Goal: Complete application form: Complete application form

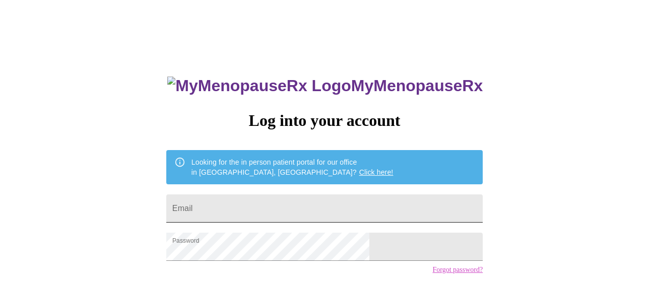
click at [303, 203] on input "Email" at bounding box center [324, 209] width 317 height 28
type input "[EMAIL_ADDRESS][DOMAIN_NAME]"
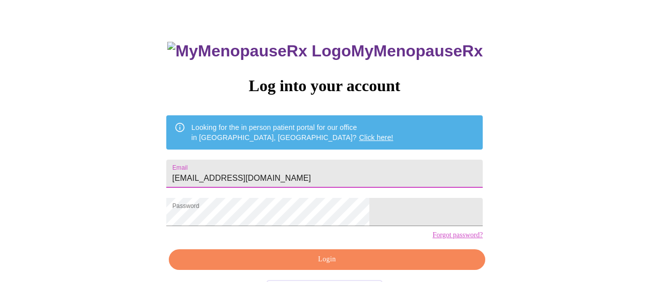
scroll to position [75, 0]
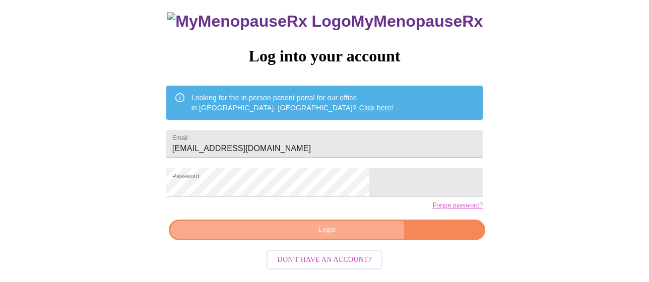
drag, startPoint x: 343, startPoint y: 242, endPoint x: 365, endPoint y: 241, distance: 21.2
click at [343, 236] on span "Login" at bounding box center [327, 230] width 293 height 13
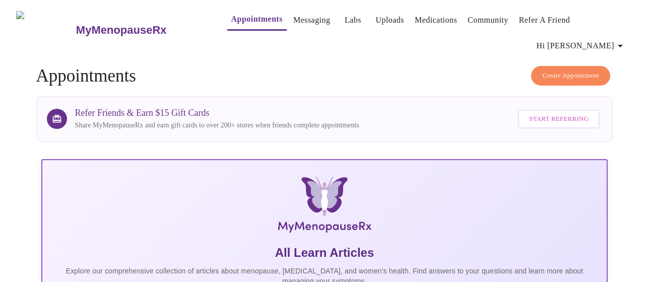
click at [623, 45] on icon "button" at bounding box center [620, 46] width 5 height 3
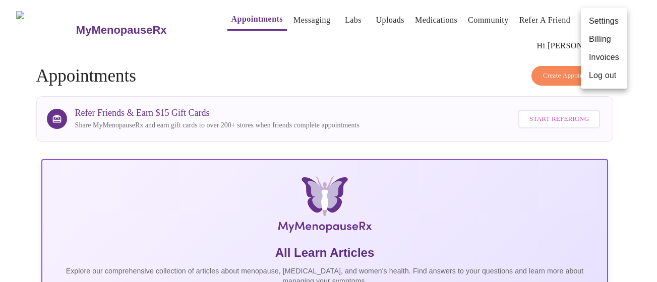
click at [333, 70] on div at bounding box center [328, 141] width 657 height 282
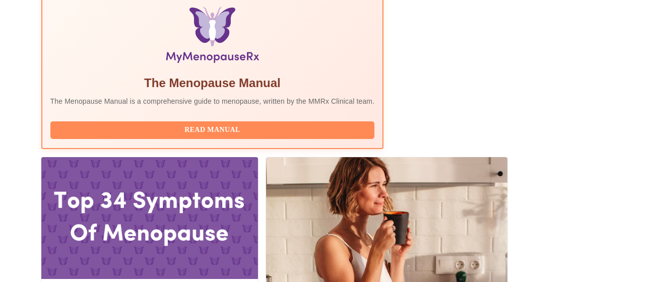
scroll to position [305, 0]
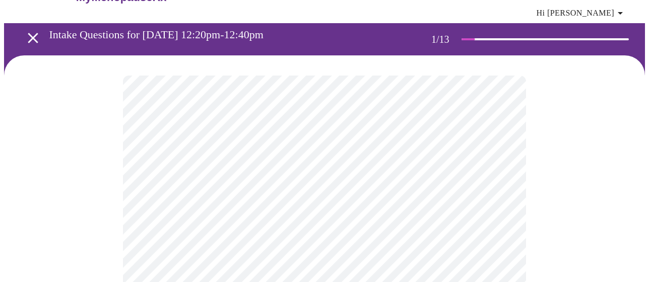
scroll to position [50, 0]
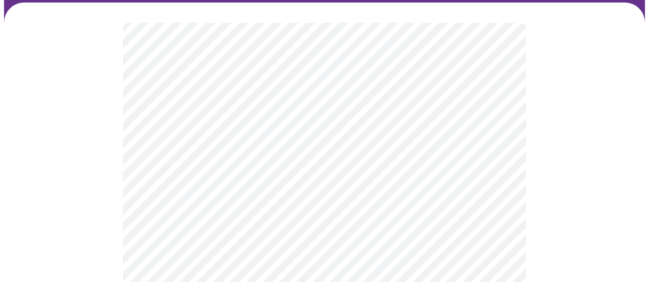
scroll to position [151, 0]
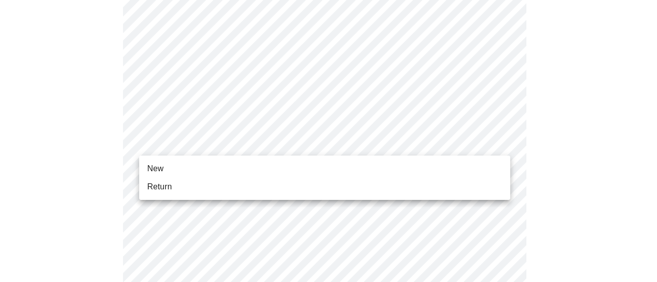
click at [191, 181] on li "Return" at bounding box center [324, 187] width 371 height 18
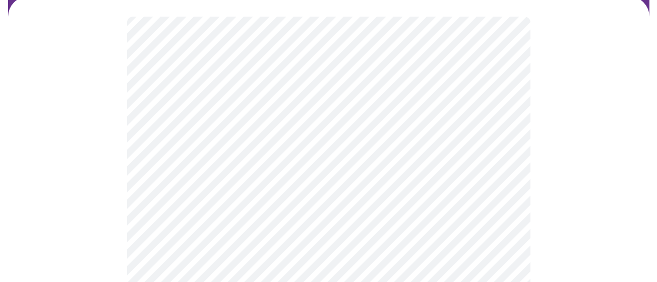
scroll to position [101, 0]
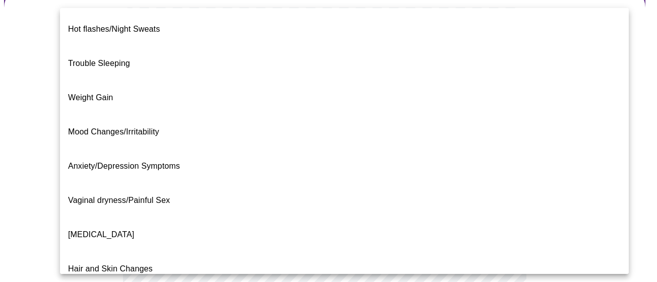
click at [483, 113] on body "MyMenopauseRx Appointments Messaging Labs Uploads Medications Community Refer a…" at bounding box center [328, 213] width 649 height 620
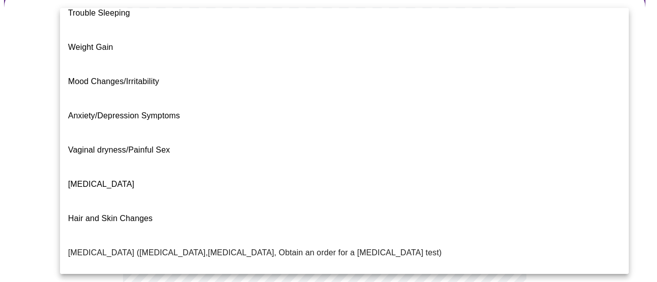
scroll to position [0, 0]
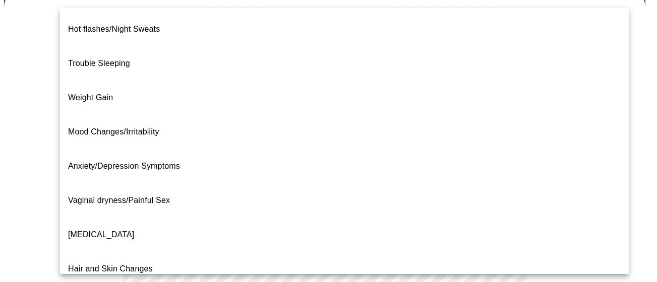
click at [631, 80] on div at bounding box center [328, 141] width 657 height 282
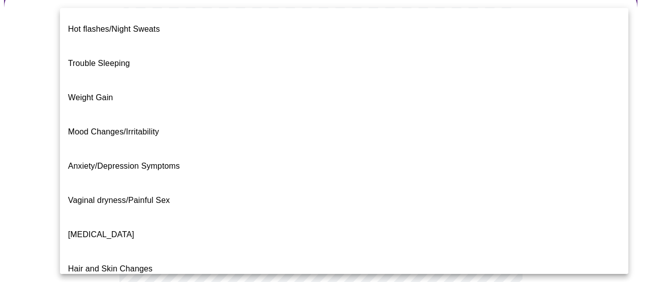
click at [442, 98] on body "MyMenopauseRx Appointments Messaging Labs Uploads Medications Community Refer a…" at bounding box center [324, 213] width 641 height 620
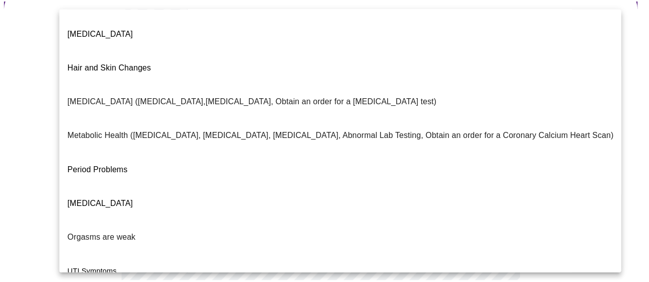
scroll to position [240, 0]
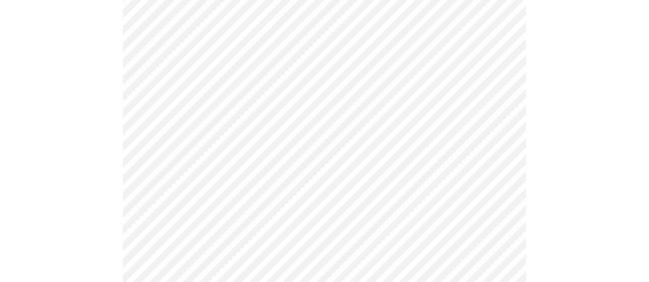
scroll to position [202, 0]
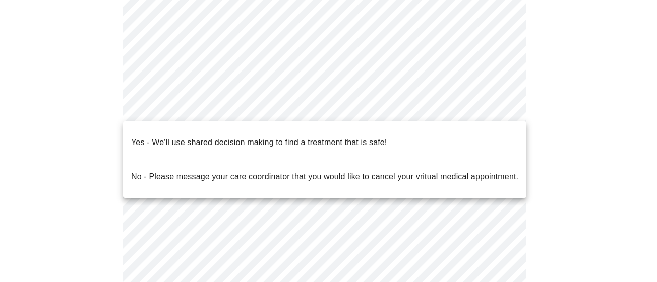
click at [235, 105] on body "MyMenopauseRx Appointments Messaging Labs Uploads Medications Community Refer a…" at bounding box center [328, 109] width 649 height 614
click at [181, 137] on p "Yes - We'll use shared decision making to find a treatment that is safe!" at bounding box center [259, 143] width 256 height 12
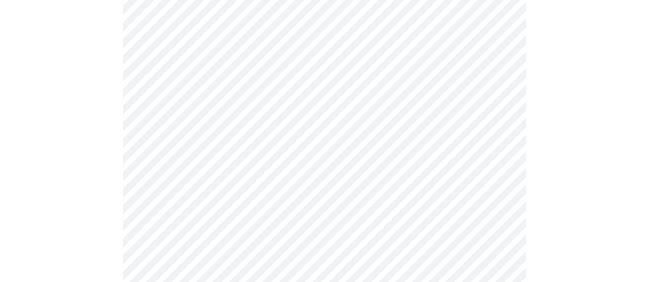
scroll to position [252, 0]
click at [528, 192] on div at bounding box center [324, 87] width 641 height 502
click at [553, 187] on div at bounding box center [324, 87] width 641 height 502
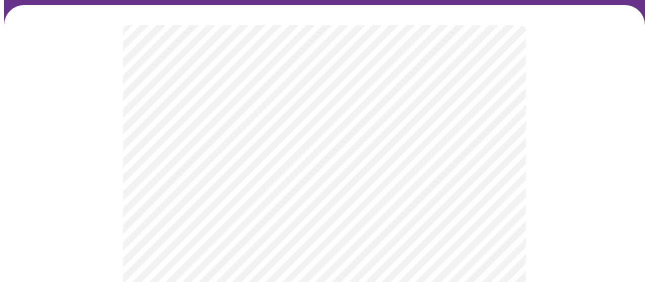
scroll to position [101, 0]
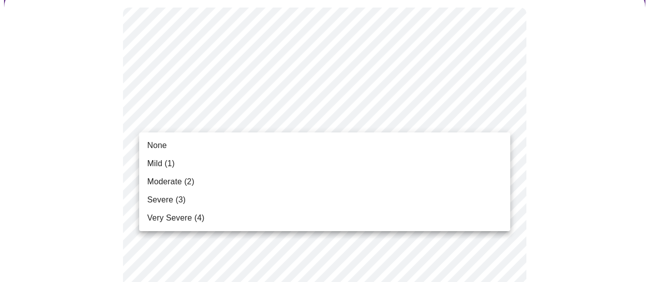
click at [286, 156] on li "Mild (1)" at bounding box center [324, 164] width 371 height 18
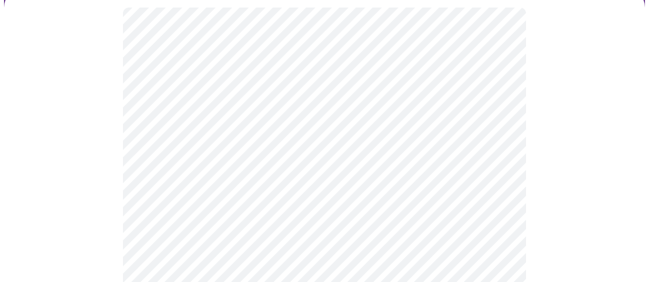
scroll to position [151, 0]
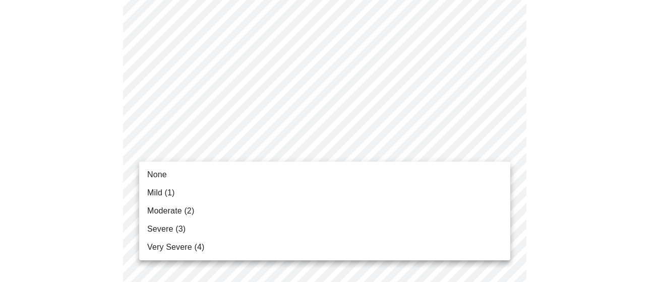
click at [247, 169] on li "None" at bounding box center [324, 175] width 371 height 18
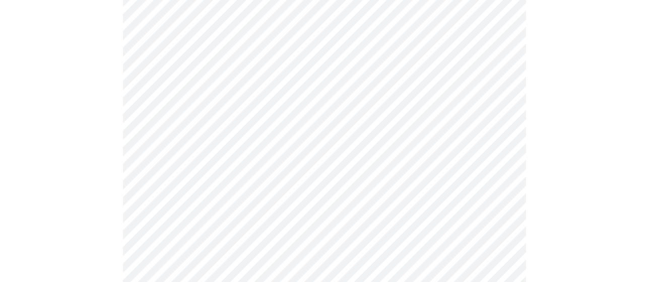
scroll to position [252, 0]
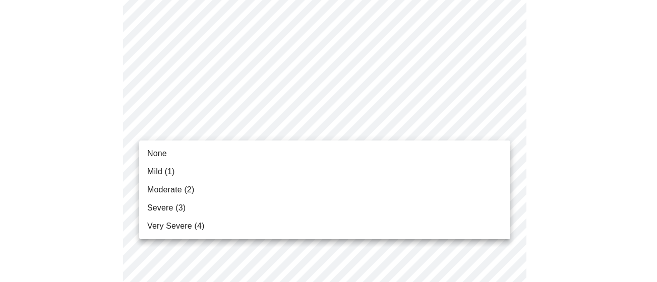
click at [175, 171] on li "Mild (1)" at bounding box center [324, 172] width 371 height 18
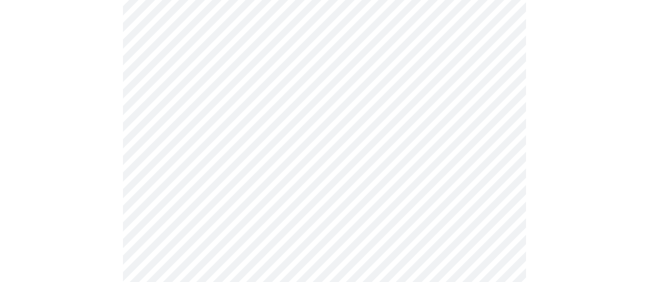
scroll to position [303, 0]
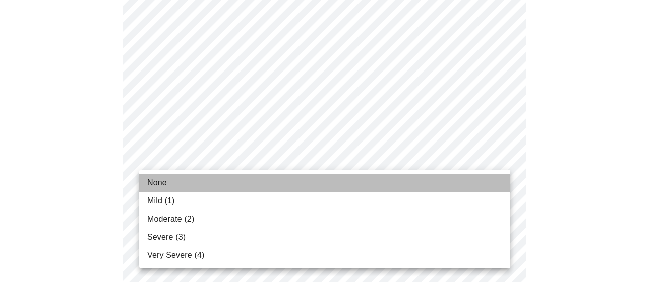
click at [201, 185] on li "None" at bounding box center [324, 183] width 371 height 18
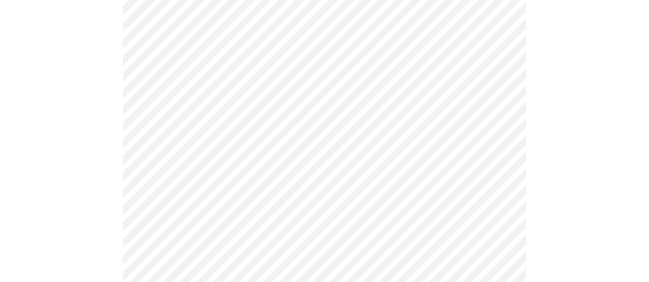
scroll to position [353, 0]
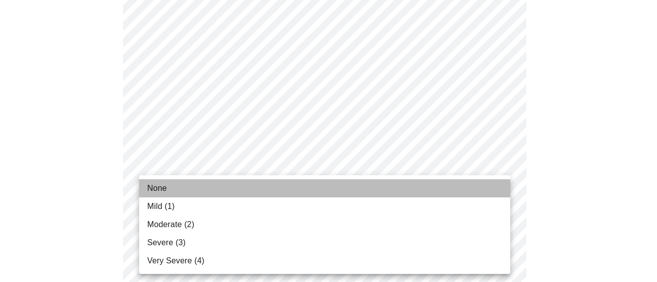
click at [293, 185] on li "None" at bounding box center [324, 189] width 371 height 18
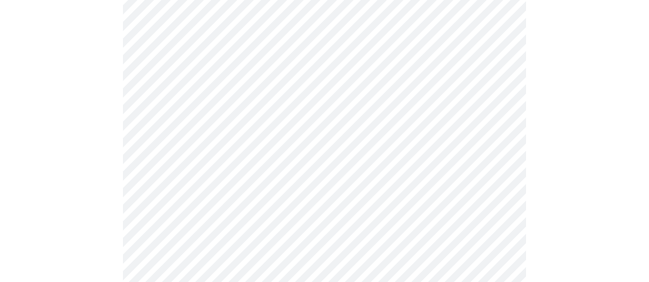
scroll to position [454, 0]
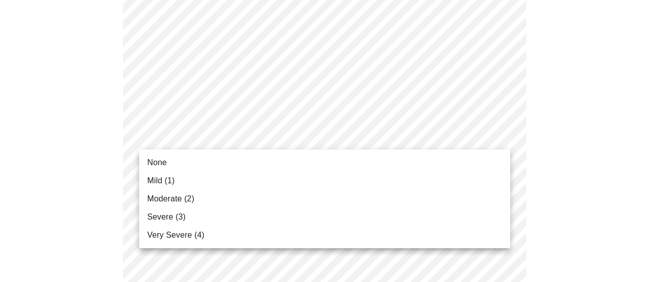
click at [399, 134] on body "MyMenopauseRx Appointments Messaging Labs Uploads Medications Community Refer a…" at bounding box center [328, 192] width 649 height 1285
click at [265, 168] on li "None" at bounding box center [324, 163] width 371 height 18
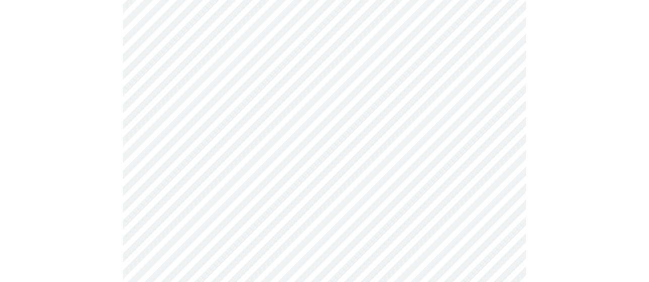
scroll to position [555, 0]
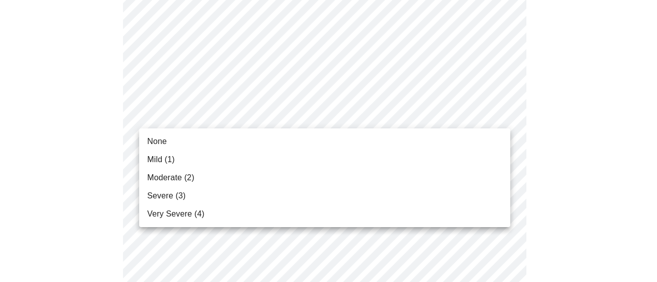
click at [371, 116] on body "MyMenopauseRx Appointments Messaging Labs Uploads Medications Community Refer a…" at bounding box center [328, 84] width 649 height 1271
click at [281, 139] on li "None" at bounding box center [324, 142] width 371 height 18
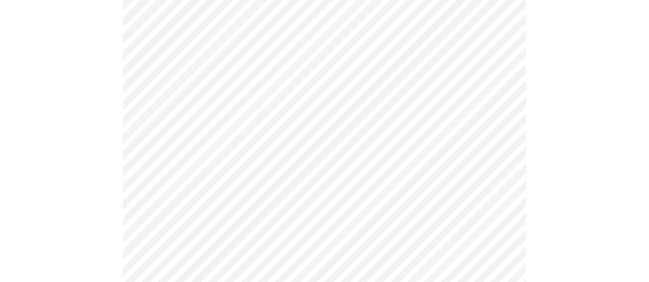
scroll to position [605, 0]
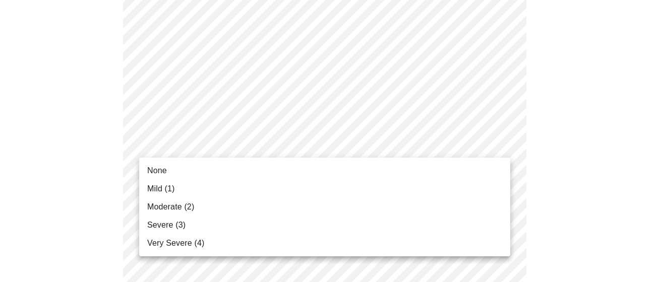
click at [363, 146] on body "MyMenopauseRx Appointments Messaging Labs Uploads Medications Community Refer a…" at bounding box center [328, 27] width 649 height 1257
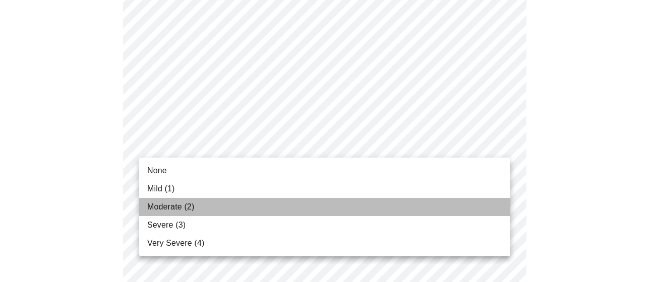
click at [190, 211] on span "Moderate (2)" at bounding box center [170, 207] width 47 height 12
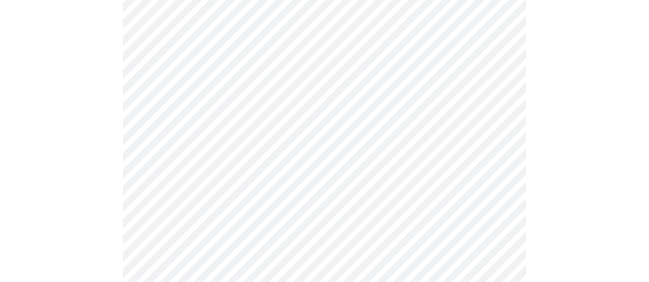
scroll to position [655, 0]
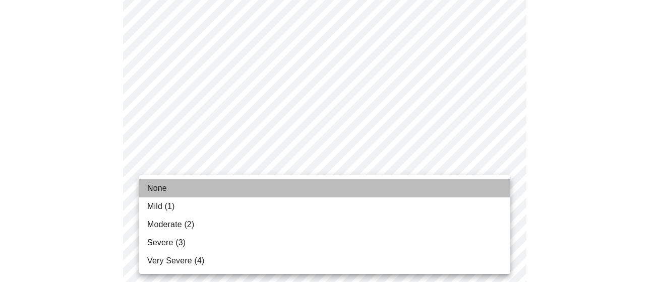
click at [295, 188] on li "None" at bounding box center [324, 189] width 371 height 18
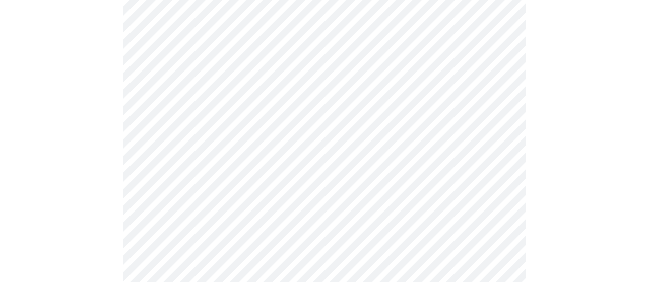
scroll to position [756, 0]
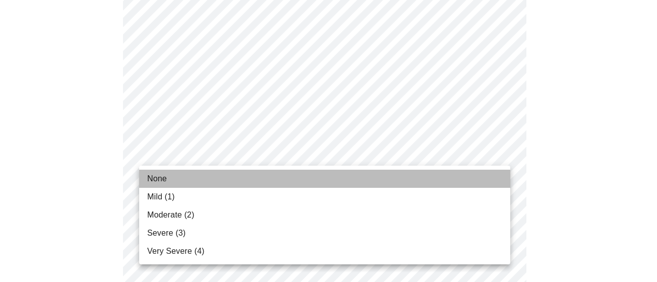
click at [231, 174] on li "None" at bounding box center [324, 179] width 371 height 18
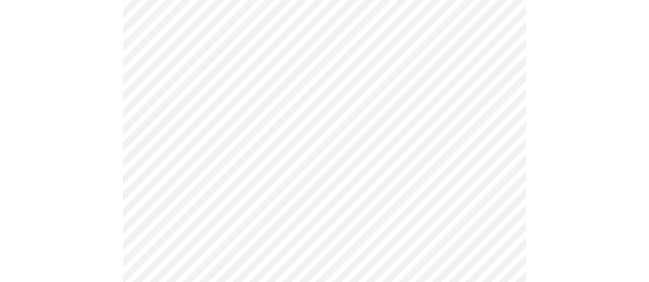
scroll to position [857, 0]
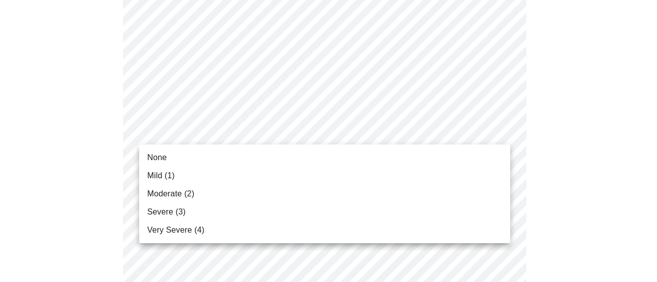
click at [230, 155] on li "None" at bounding box center [324, 158] width 371 height 18
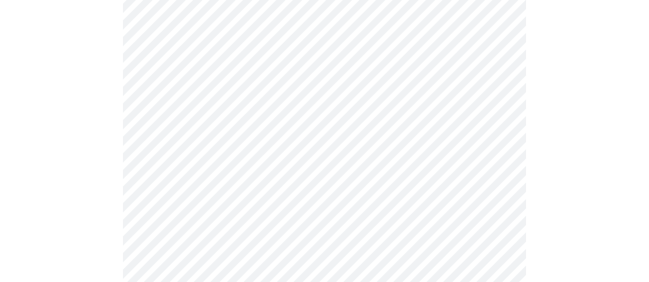
scroll to position [454, 0]
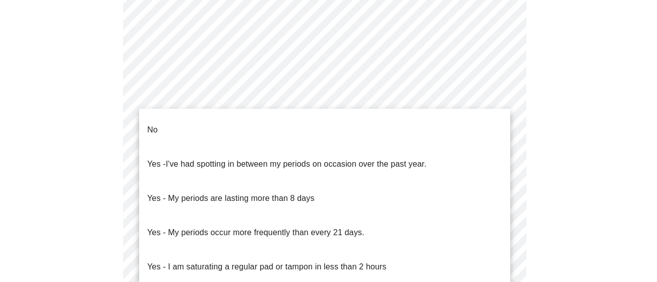
click at [319, 156] on body "MyMenopauseRx Appointments Messaging Labs Uploads Medications Community Refer a…" at bounding box center [328, 54] width 649 height 1009
click at [594, 76] on div at bounding box center [328, 141] width 657 height 282
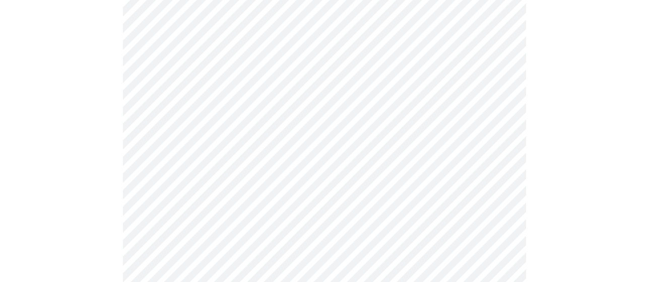
scroll to position [555, 0]
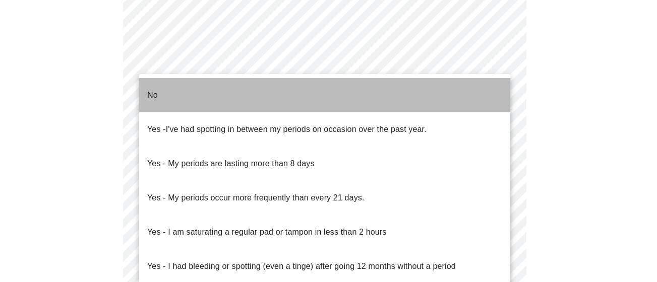
click at [199, 88] on li "No" at bounding box center [324, 95] width 371 height 34
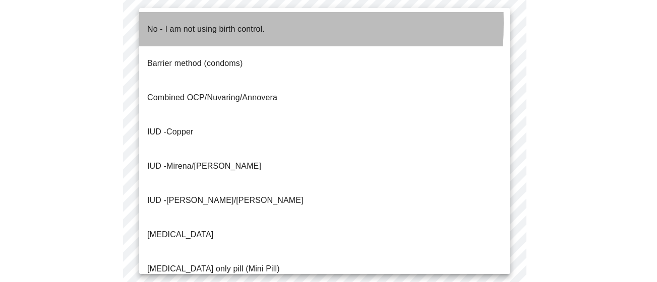
click at [174, 23] on p "No - I am not using birth control." at bounding box center [205, 29] width 117 height 12
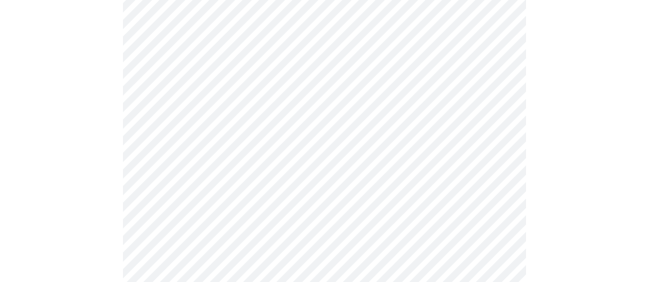
scroll to position [605, 0]
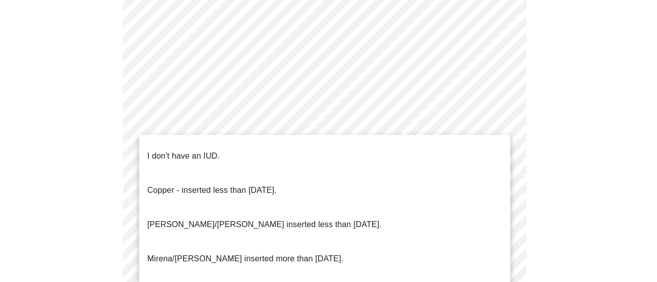
click at [226, 152] on li "I don't have an IUD." at bounding box center [324, 156] width 371 height 34
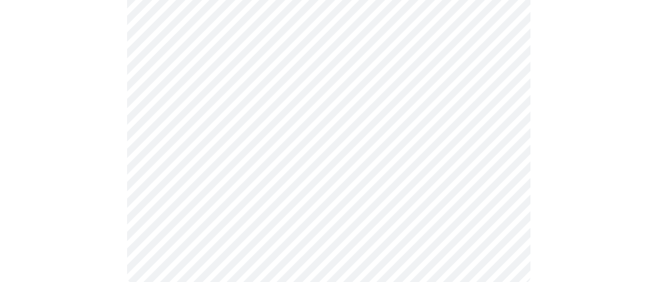
scroll to position [695, 0]
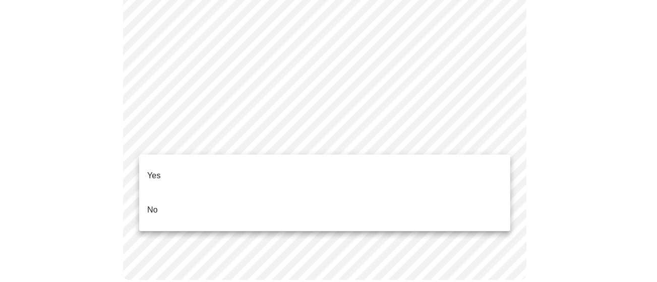
click at [197, 169] on li "Yes" at bounding box center [324, 176] width 371 height 34
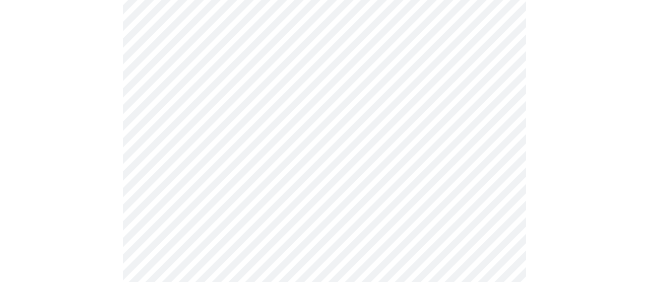
scroll to position [202, 0]
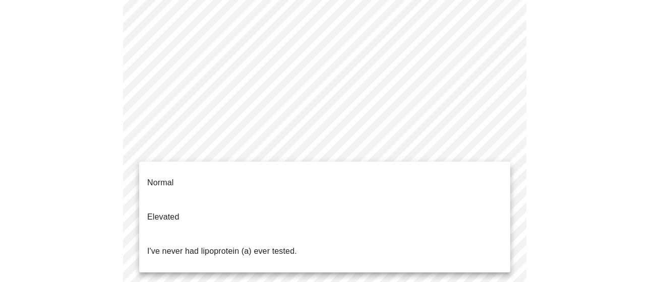
click at [235, 156] on body "MyMenopauseRx Appointments Messaging Labs Uploads Medications Community Refer a…" at bounding box center [328, 181] width 649 height 759
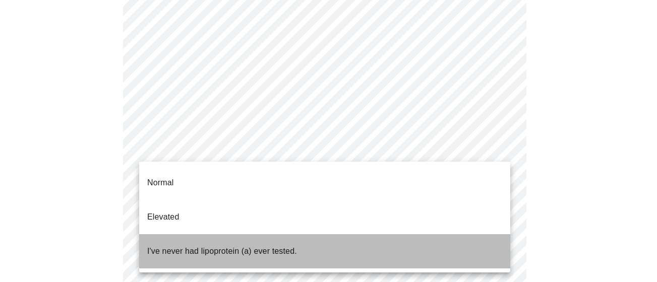
click at [218, 246] on p "I've never had lipoprotein (a) ever tested." at bounding box center [222, 252] width 150 height 12
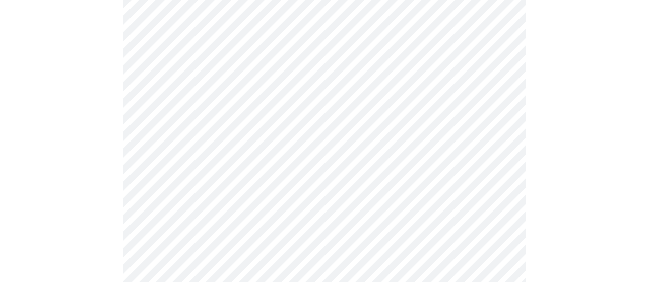
scroll to position [2672, 0]
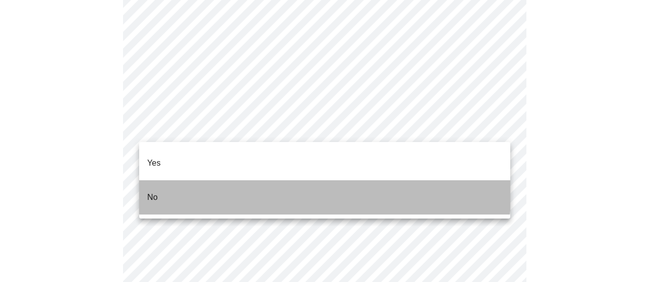
click at [213, 181] on li "No" at bounding box center [324, 198] width 371 height 34
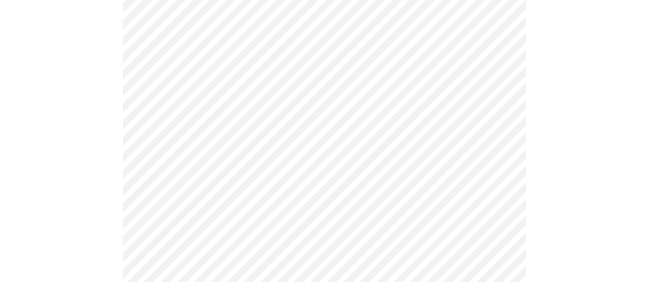
scroll to position [534, 0]
